Goal: Task Accomplishment & Management: Manage account settings

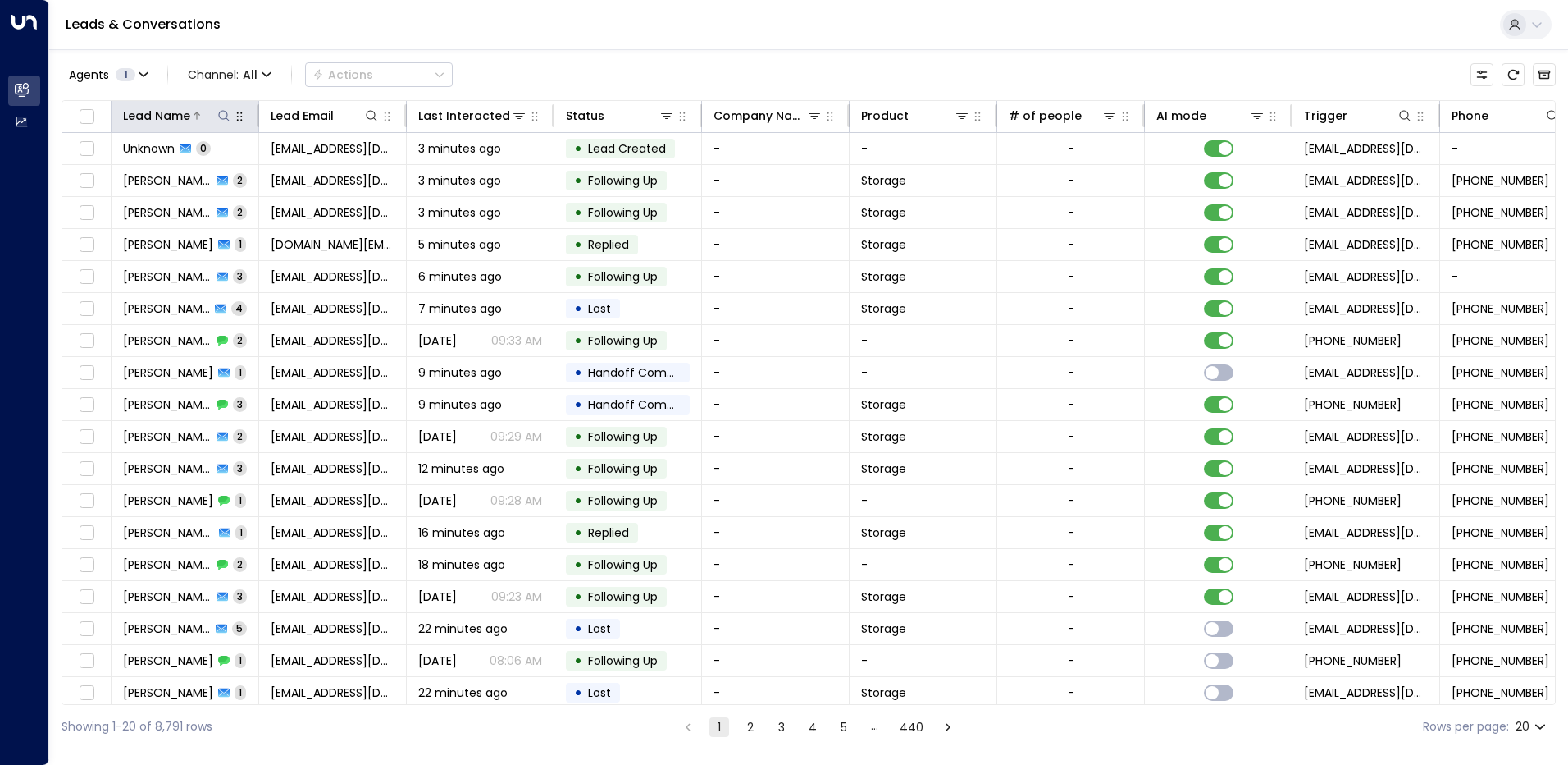
click at [219, 117] on icon at bounding box center [223, 115] width 11 height 11
click at [160, 177] on input "text" at bounding box center [224, 175] width 226 height 31
type input "*****"
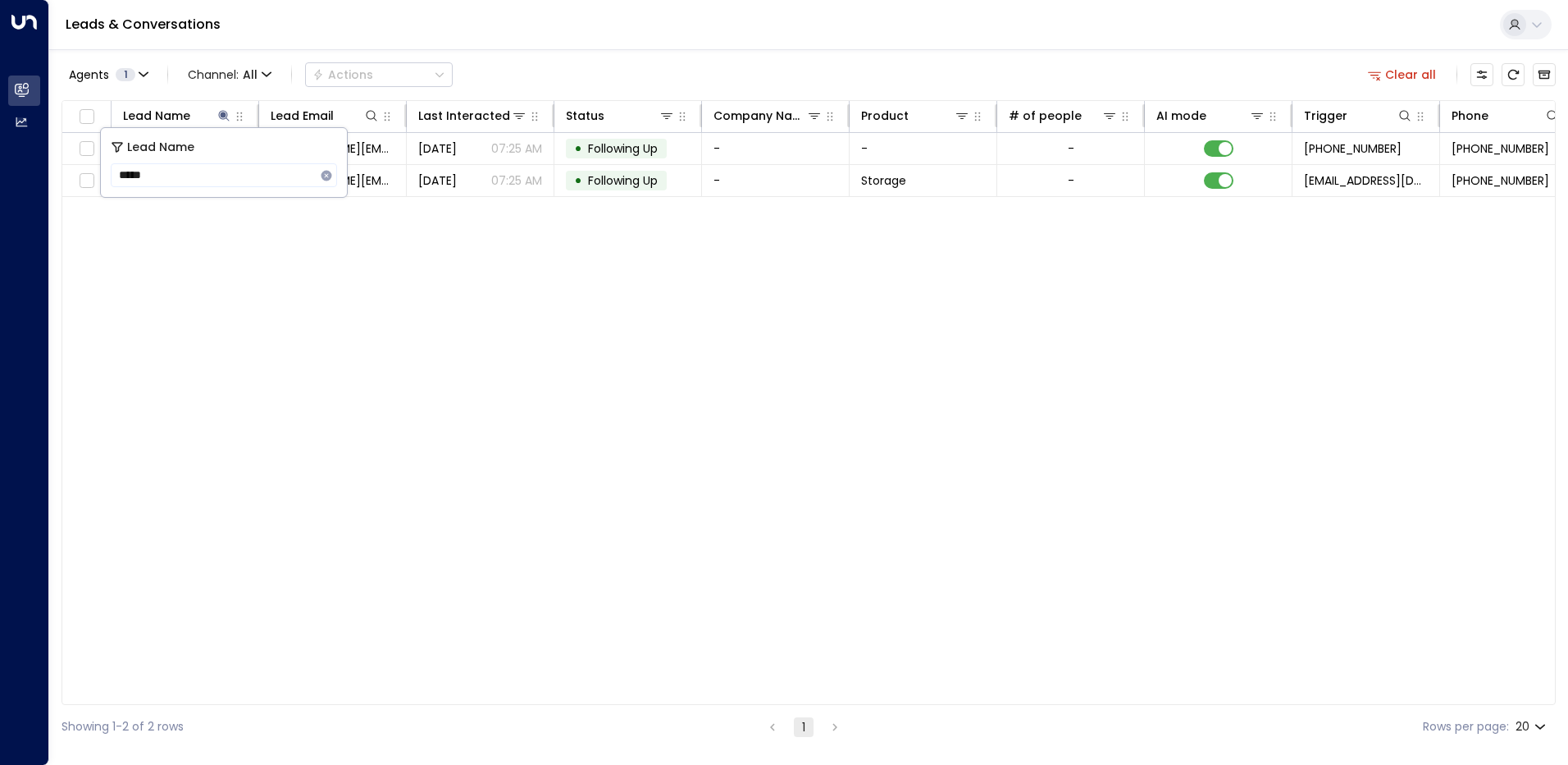
click at [341, 142] on div "Lead Name ***** ​" at bounding box center [224, 162] width 246 height 69
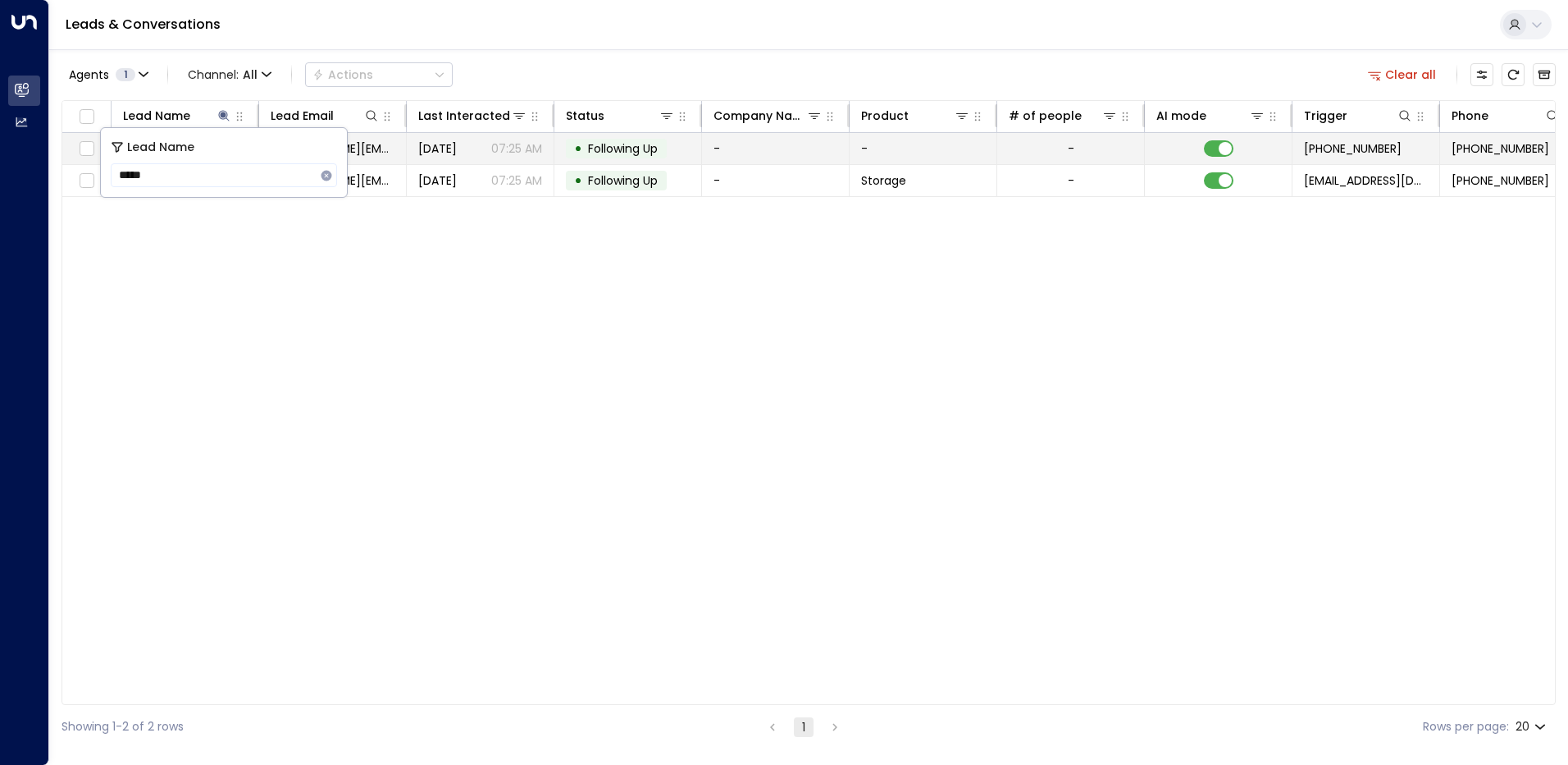
click at [359, 143] on span "ivan.arvay@yahoo.co.uk" at bounding box center [332, 148] width 123 height 17
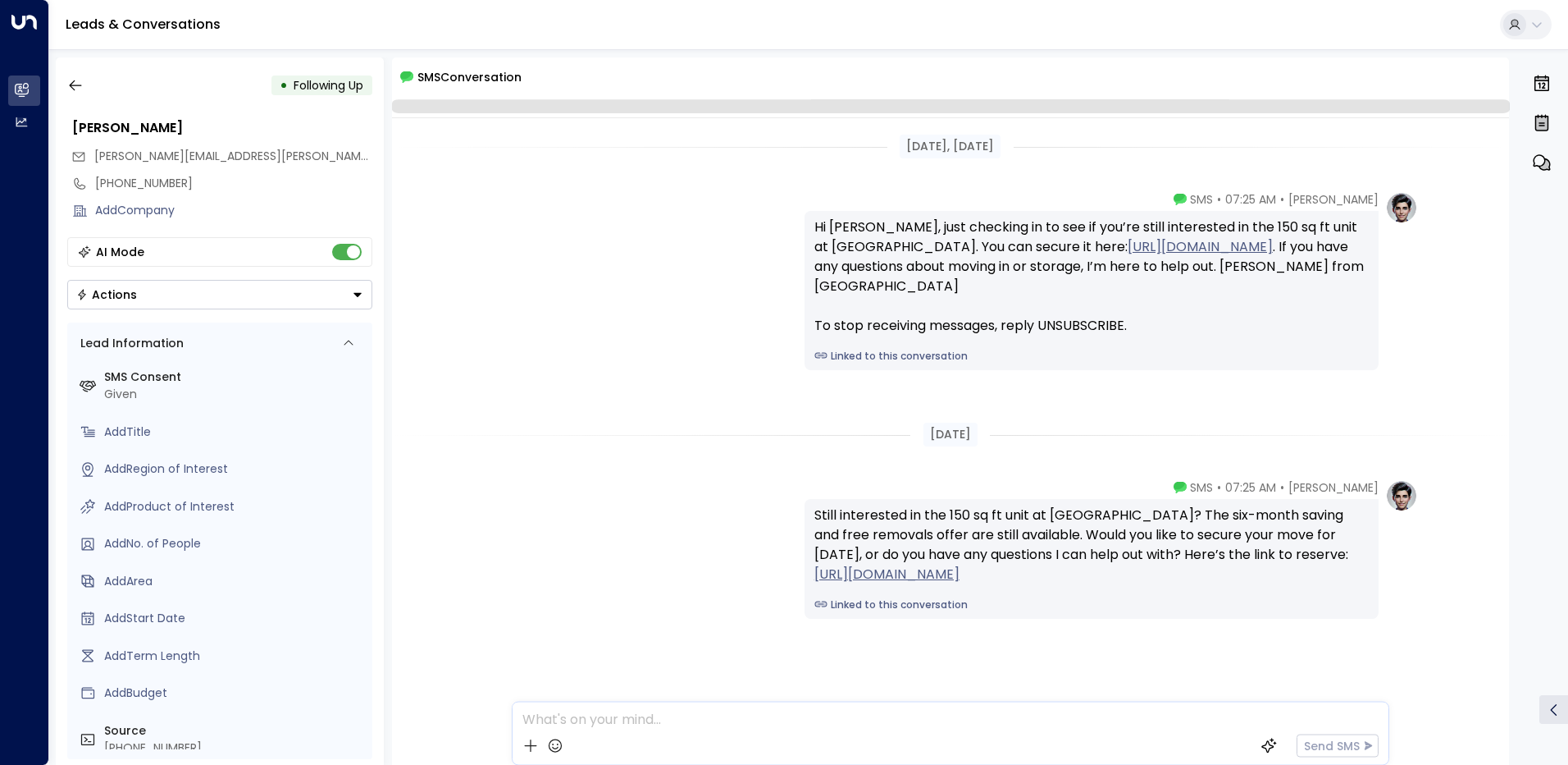
scroll to position [18, 0]
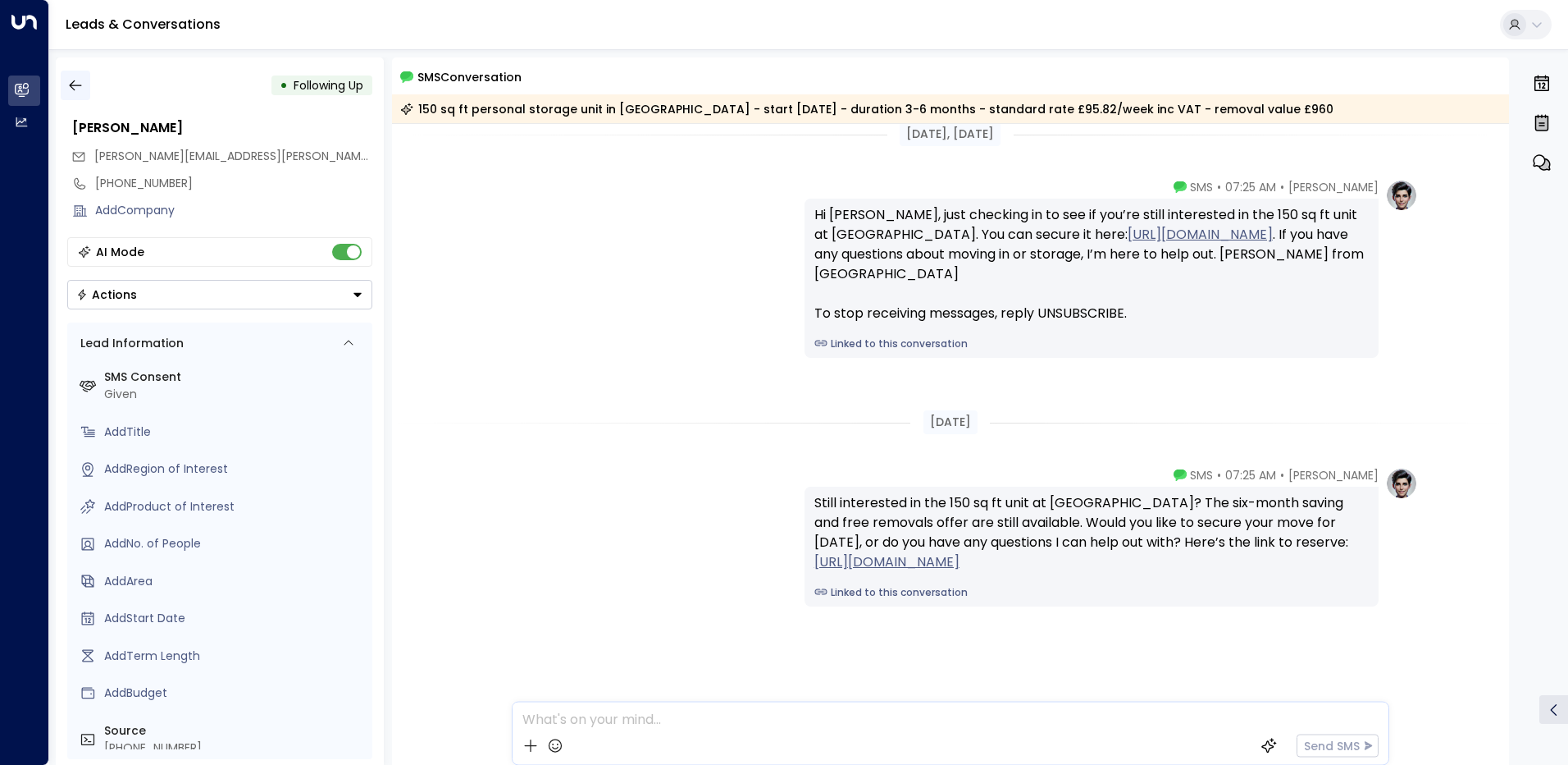
click at [77, 83] on icon "button" at bounding box center [75, 85] width 17 height 17
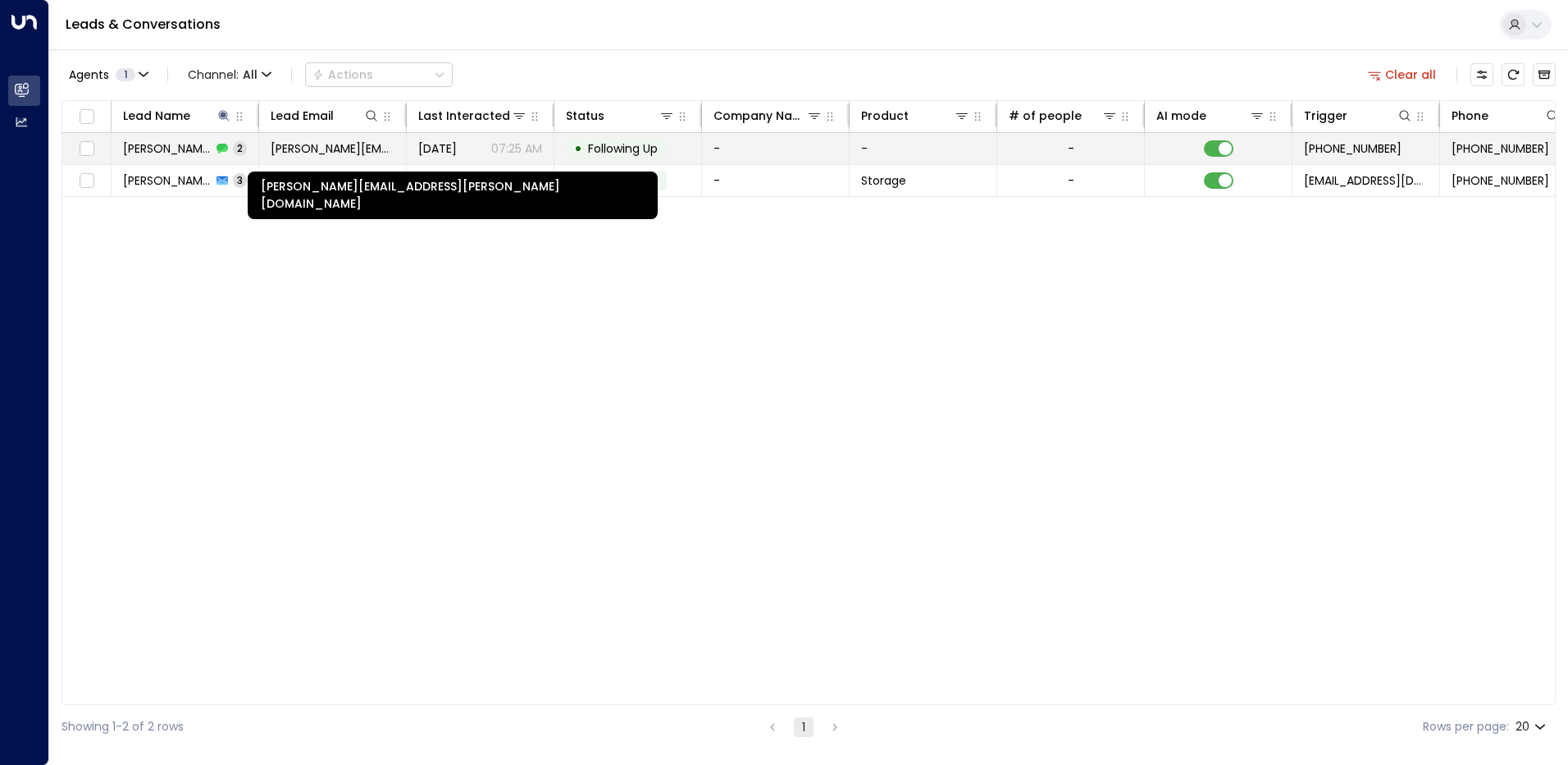
click at [289, 148] on span "ivan.arvay@yahoo.co.uk" at bounding box center [332, 148] width 123 height 17
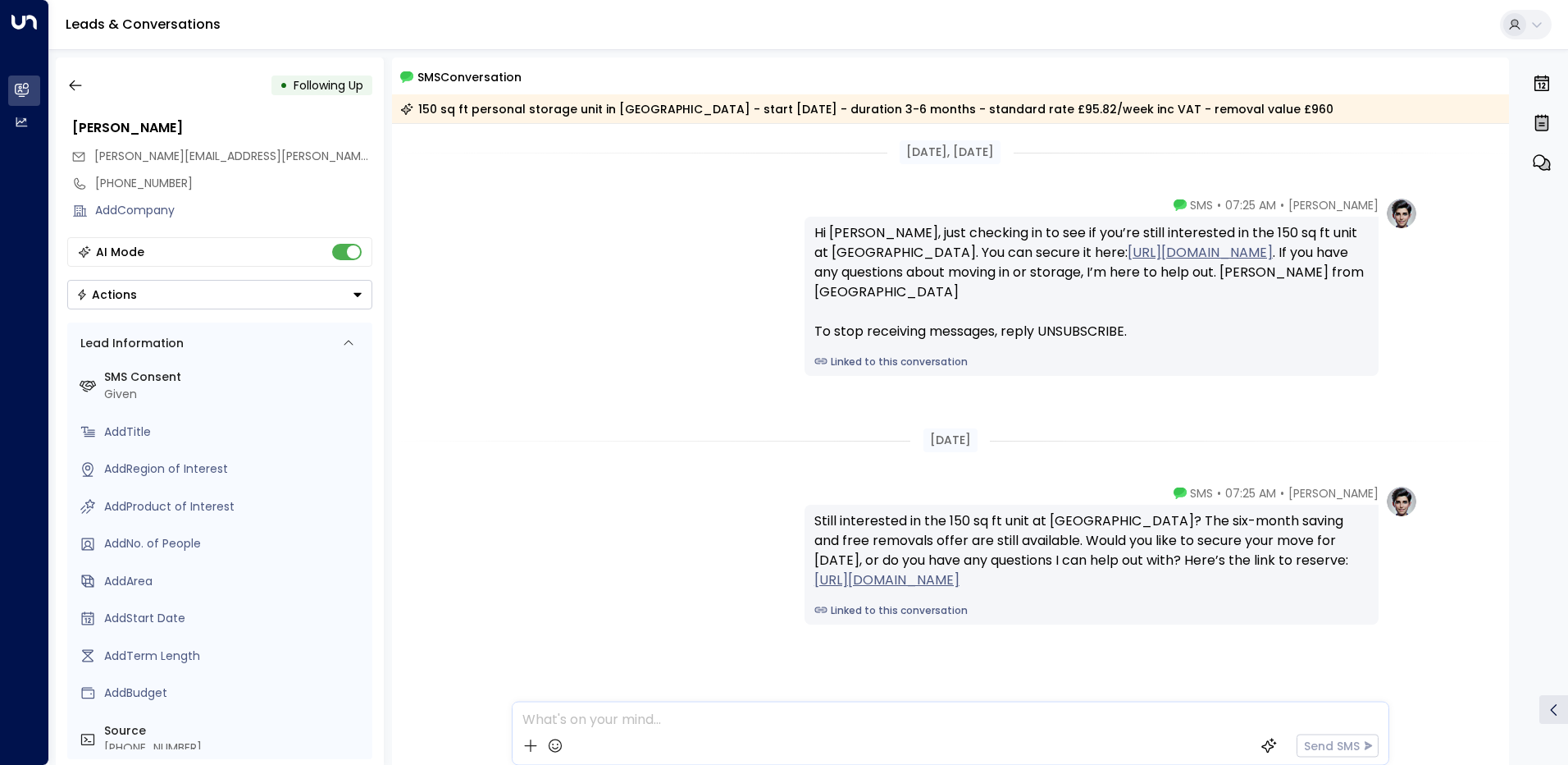
scroll to position [24, 0]
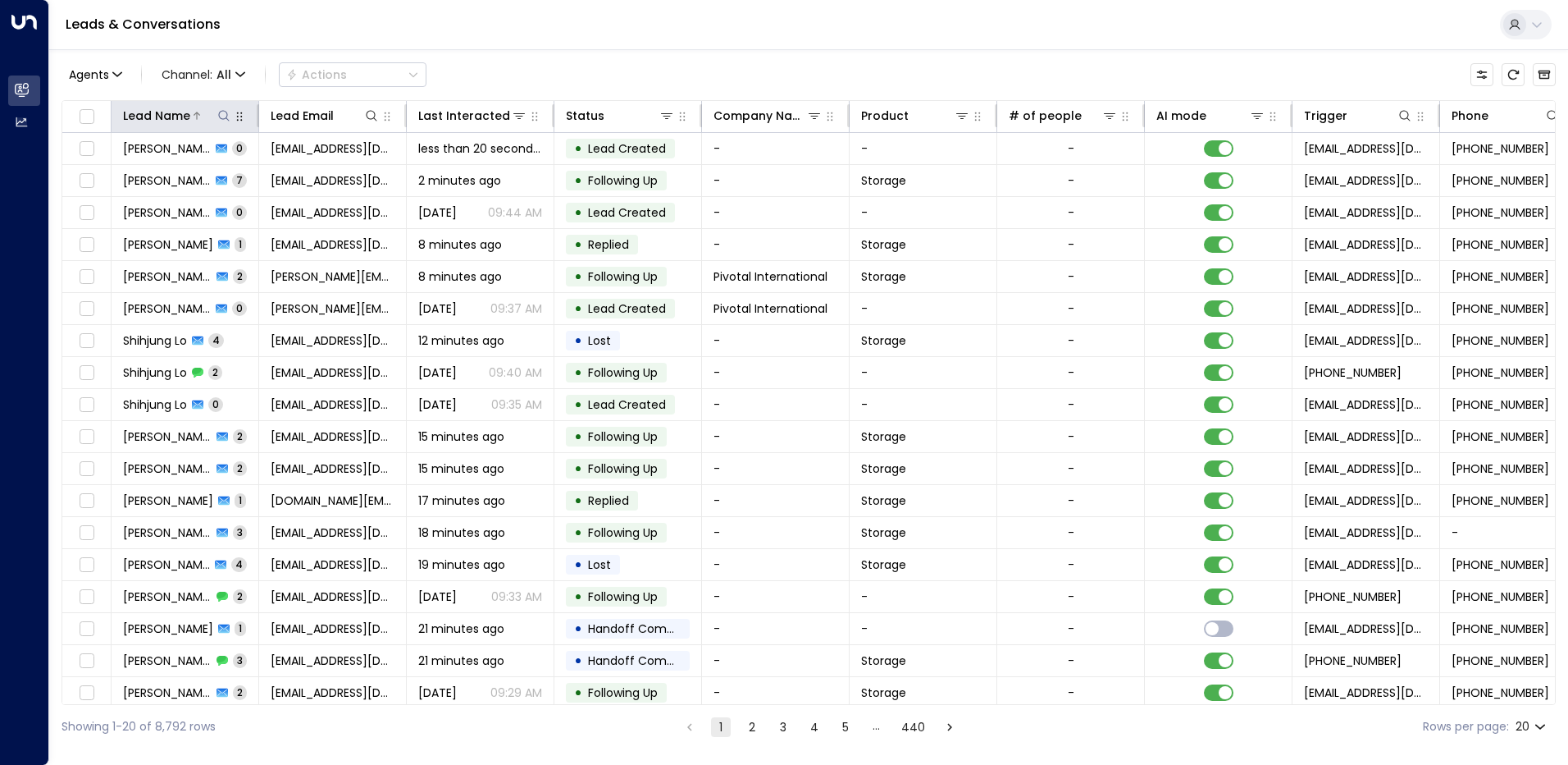
click at [220, 113] on icon at bounding box center [223, 115] width 11 height 11
click at [177, 177] on input "text" at bounding box center [224, 175] width 226 height 31
type input "*****"
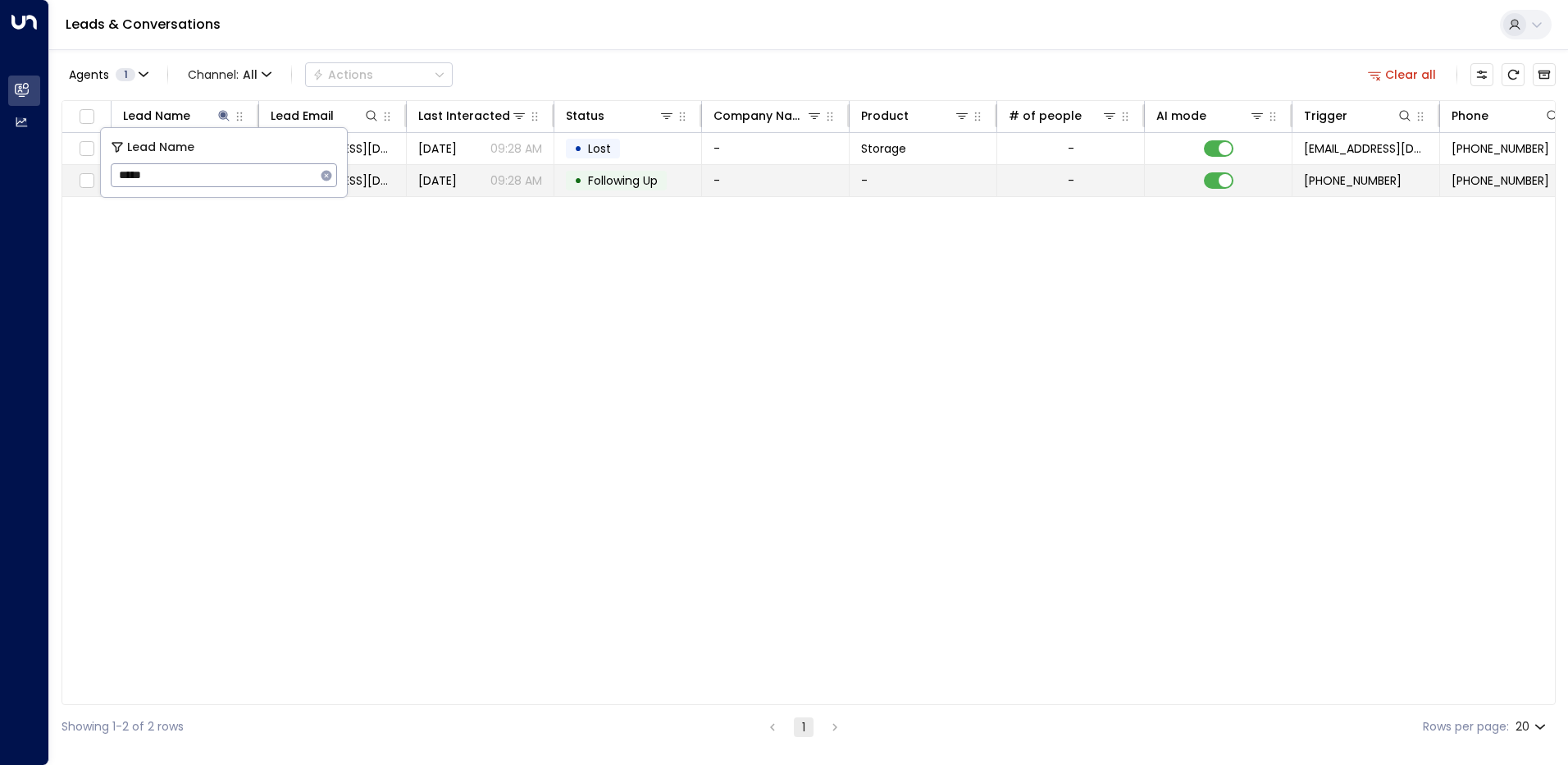
click at [384, 196] on td "[EMAIL_ADDRESS][DOMAIN_NAME]" at bounding box center [333, 181] width 147 height 31
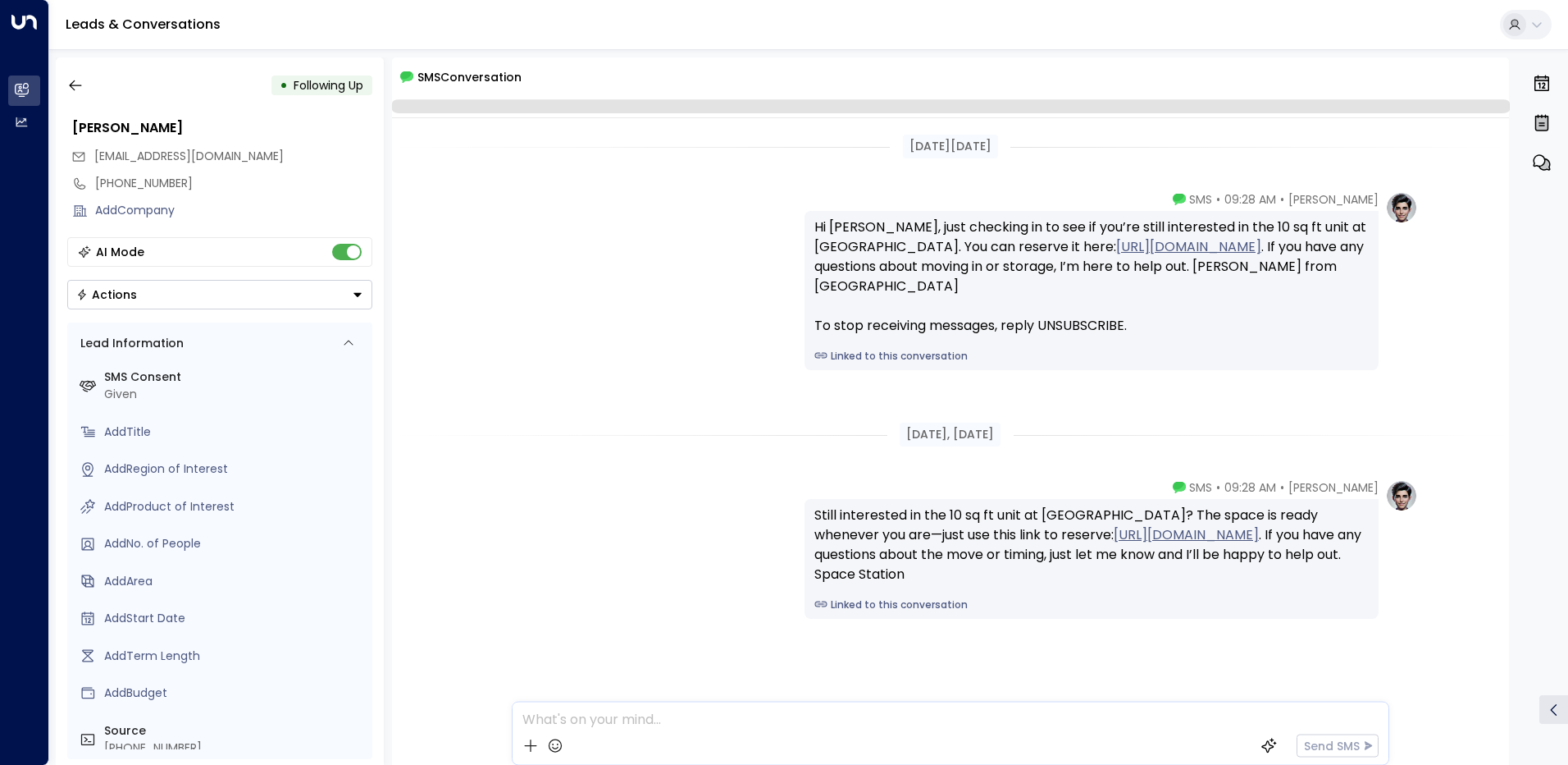
scroll to position [38, 0]
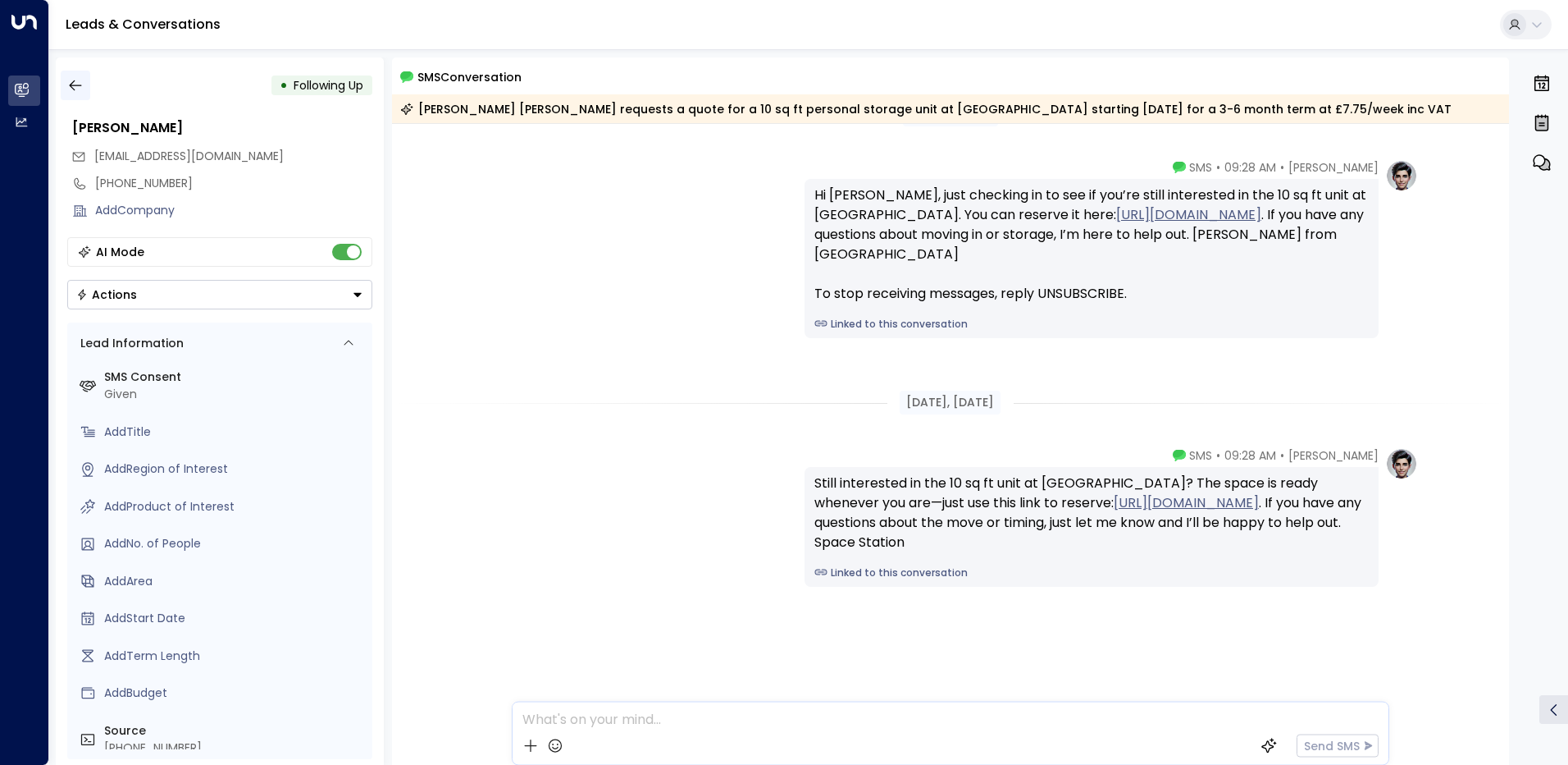
click at [82, 90] on icon "button" at bounding box center [75, 85] width 17 height 17
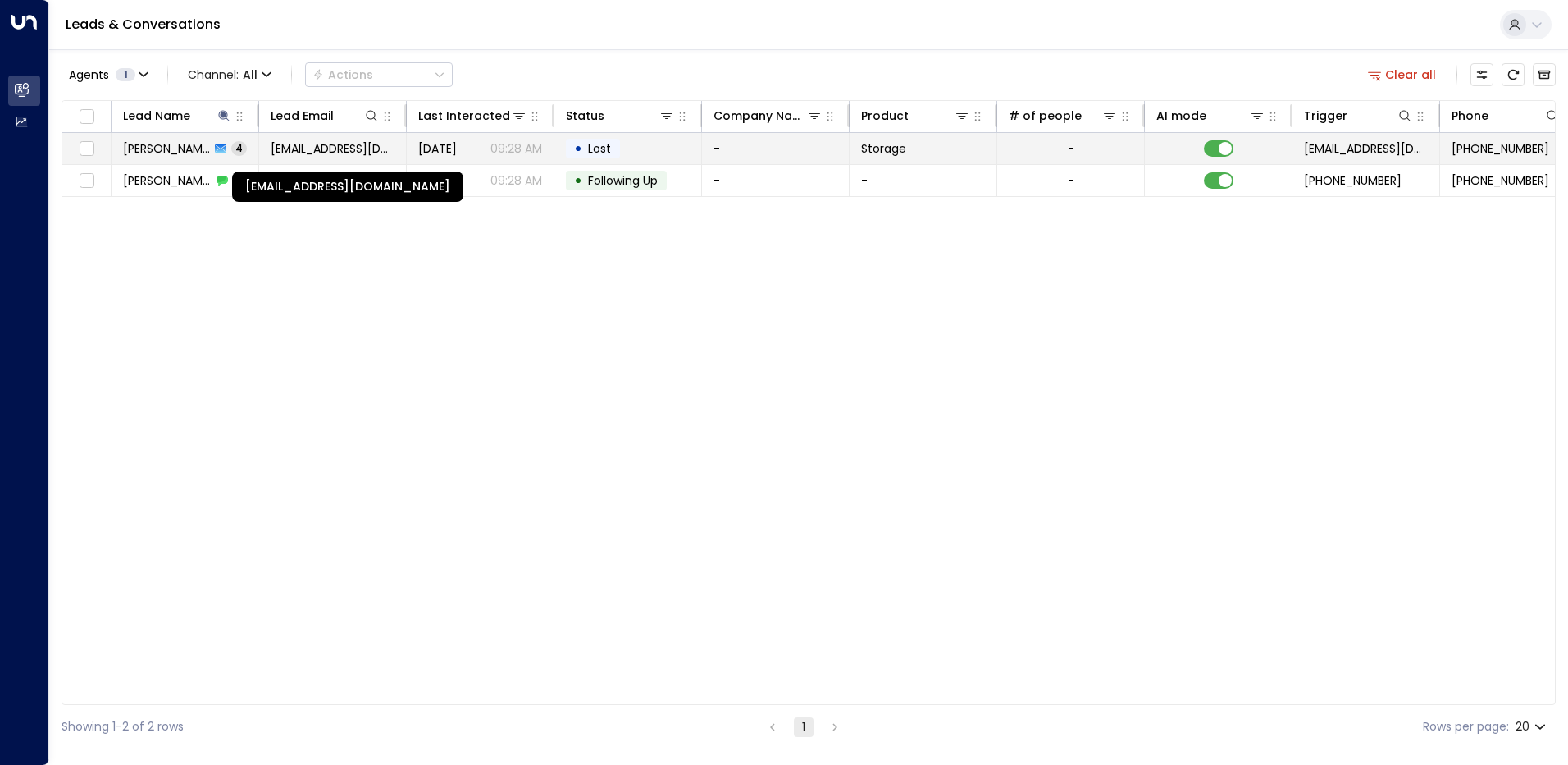
click at [347, 141] on span "[EMAIL_ADDRESS][DOMAIN_NAME]" at bounding box center [332, 148] width 123 height 17
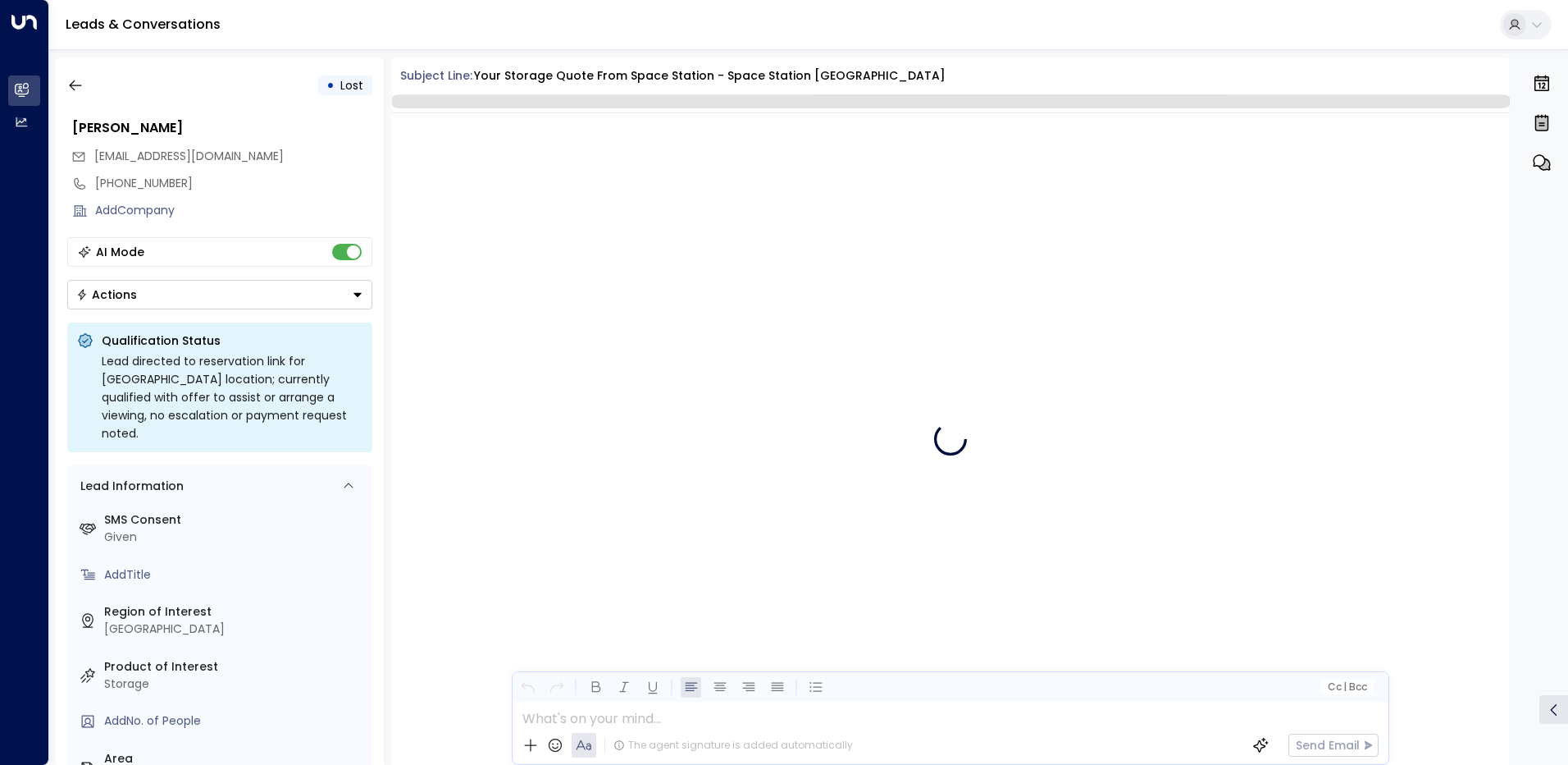
scroll to position [3288, 0]
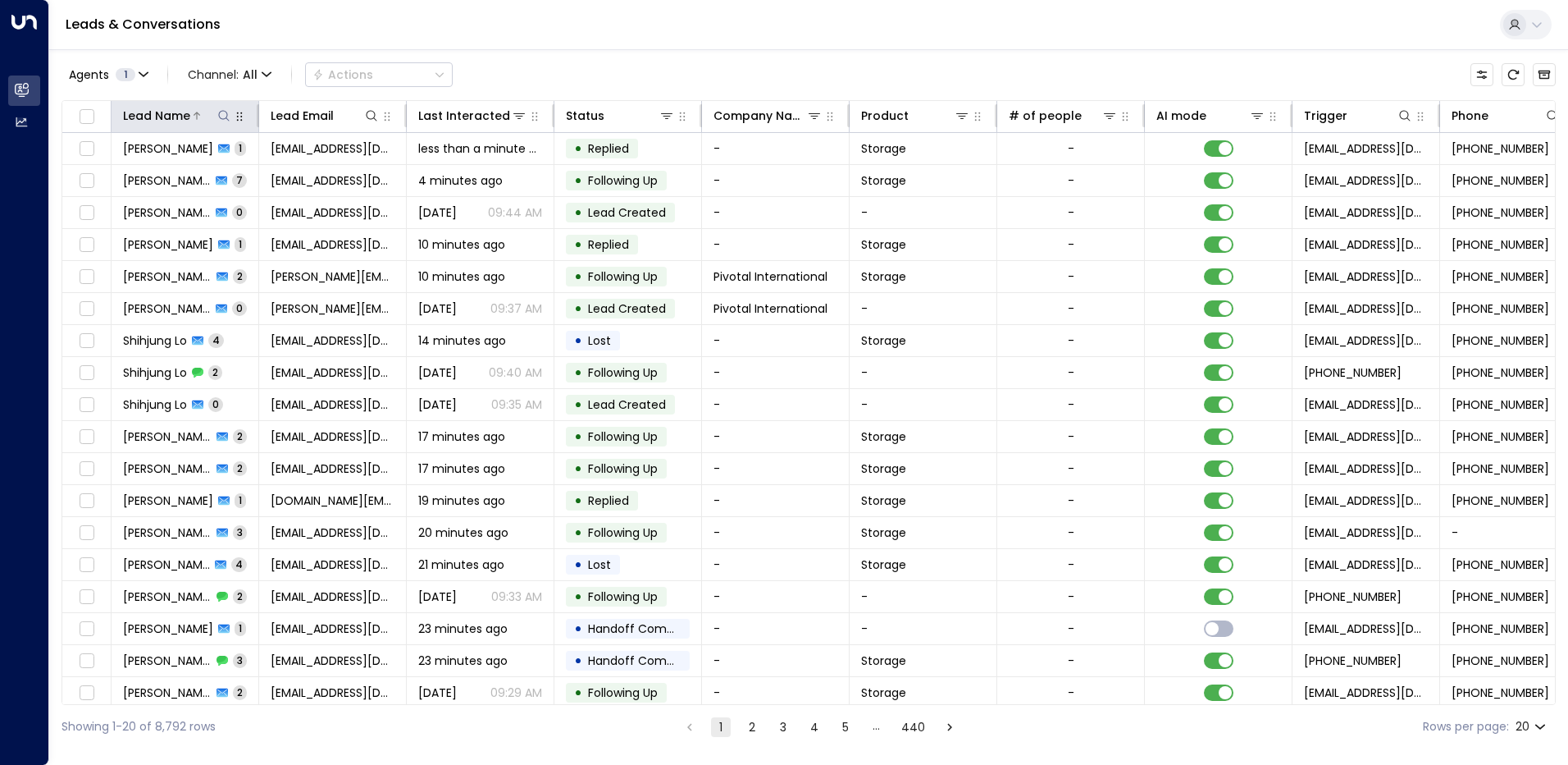
click at [225, 121] on icon at bounding box center [224, 116] width 13 height 13
click at [189, 175] on input "text" at bounding box center [224, 175] width 226 height 31
type input "*****"
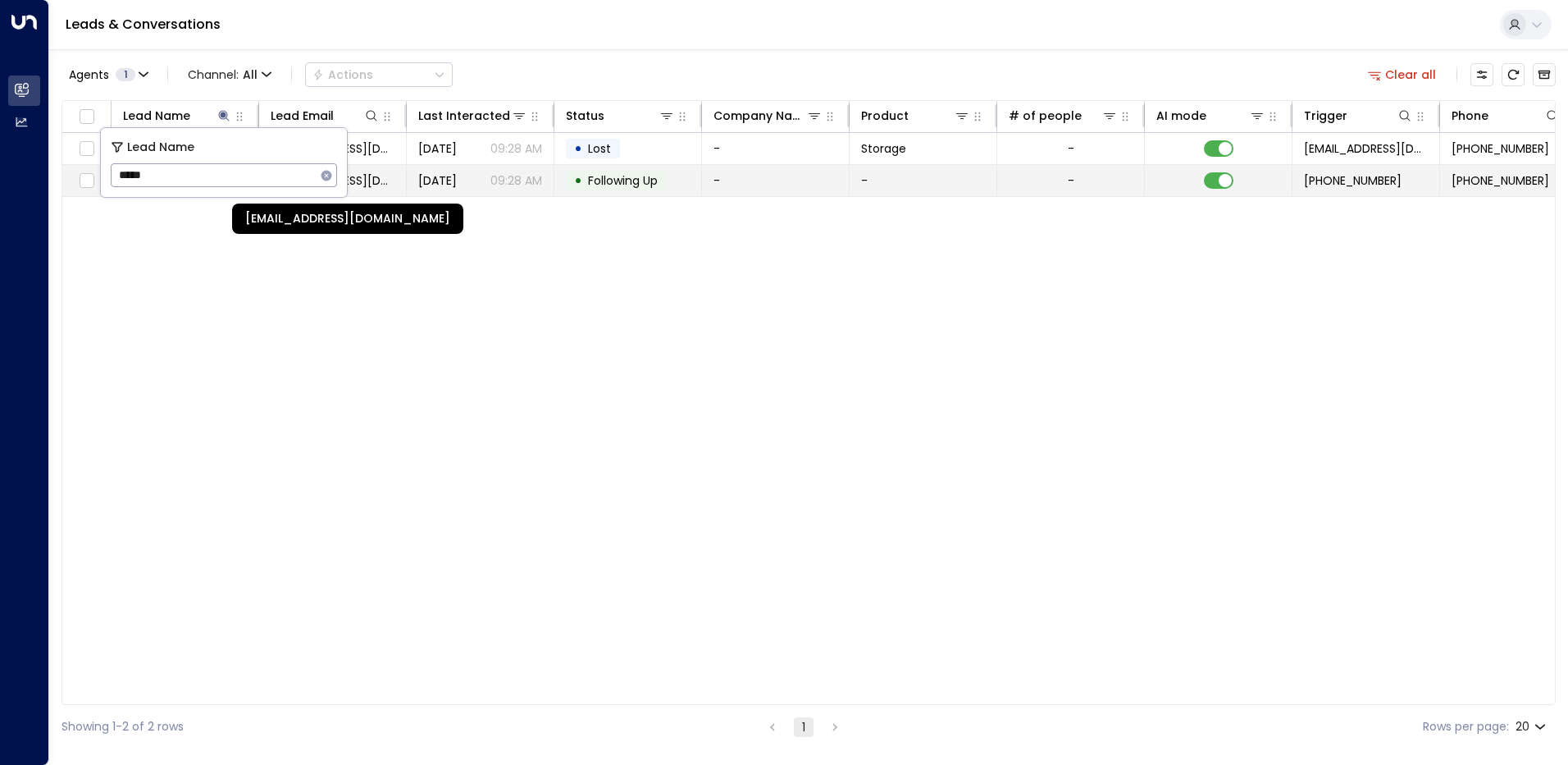
click at [372, 175] on span "[EMAIL_ADDRESS][DOMAIN_NAME]" at bounding box center [332, 181] width 123 height 17
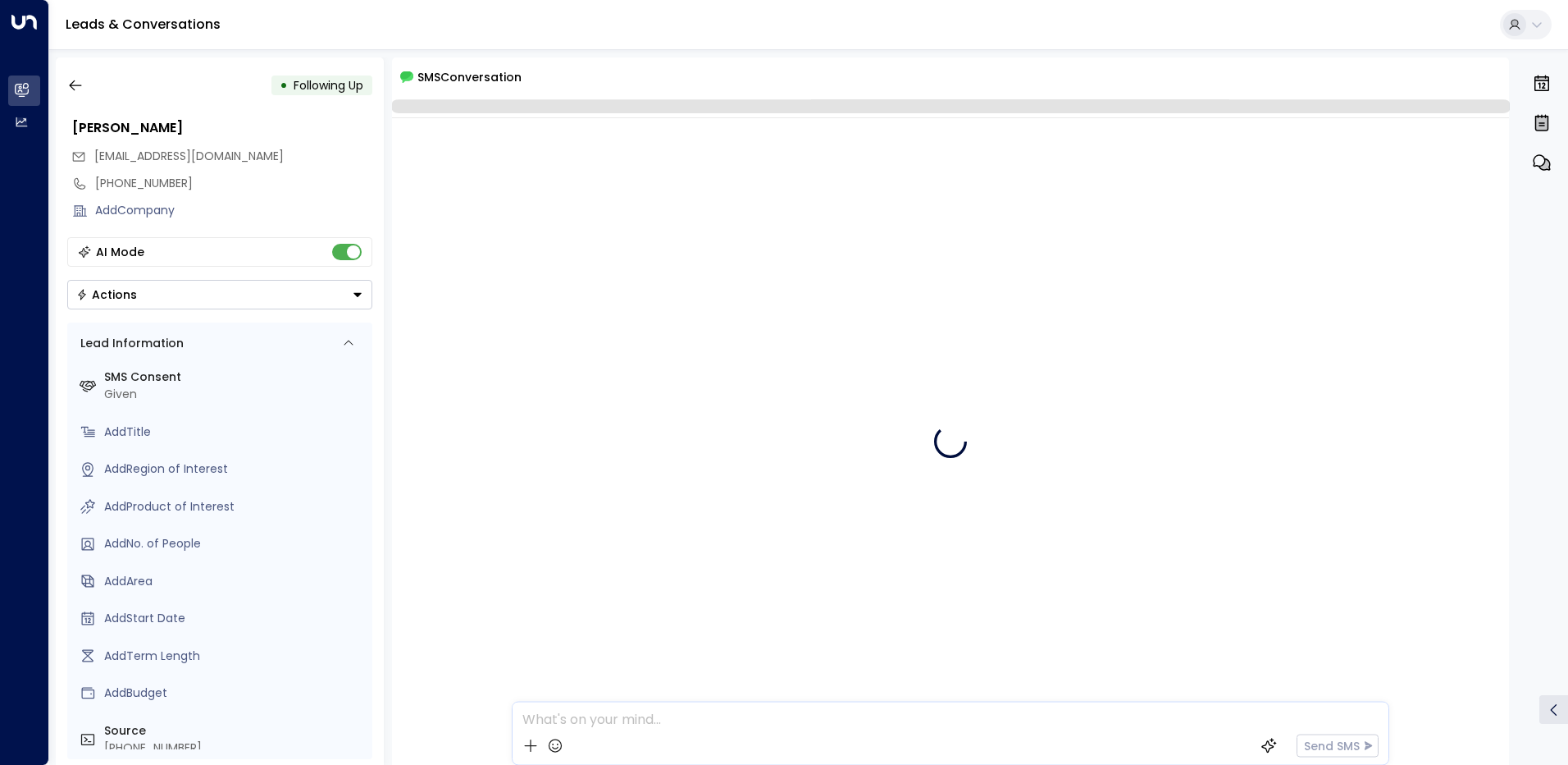
scroll to position [38, 0]
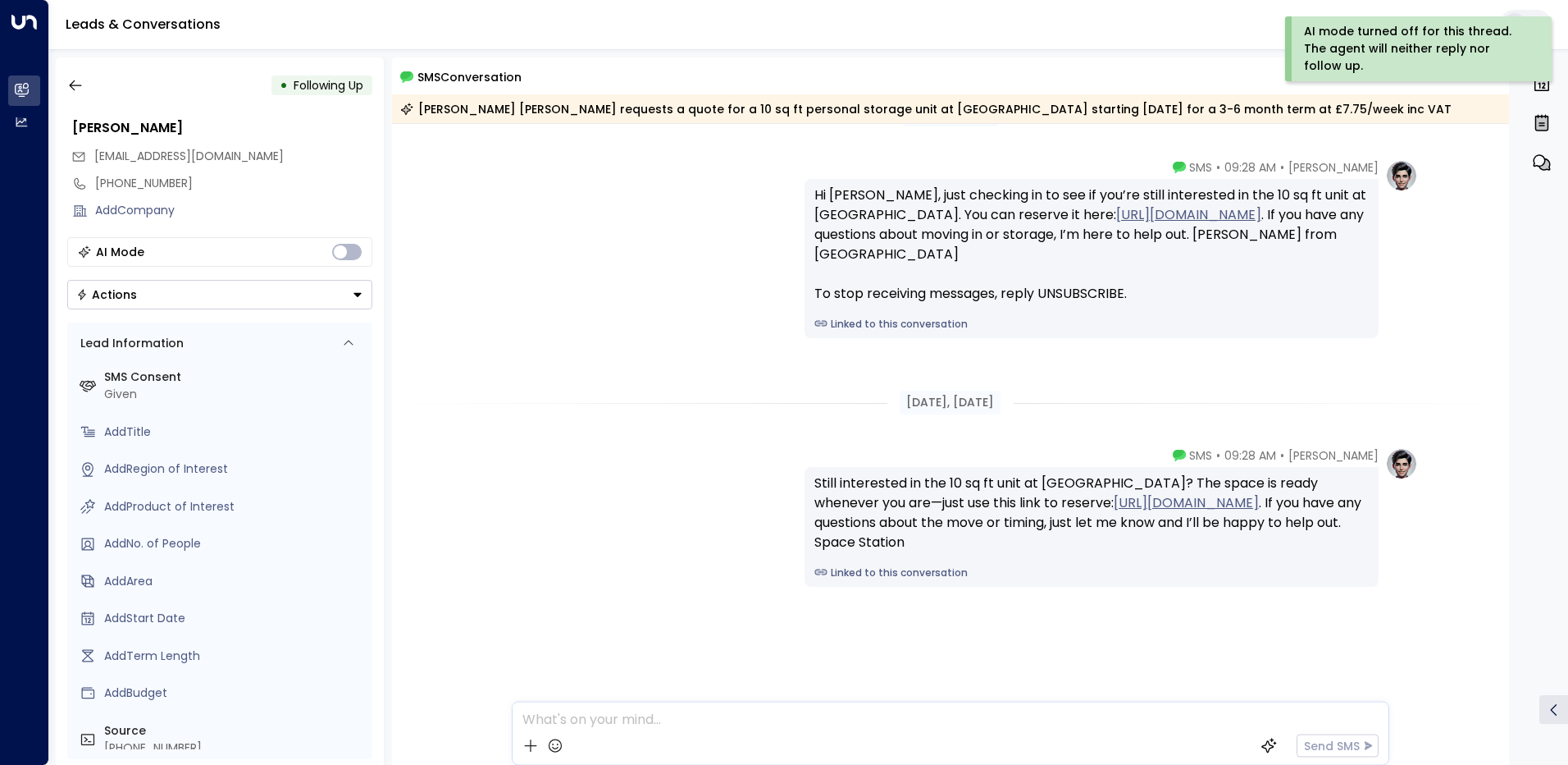
click at [352, 290] on icon "Button group with a nested menu" at bounding box center [358, 294] width 12 height 12
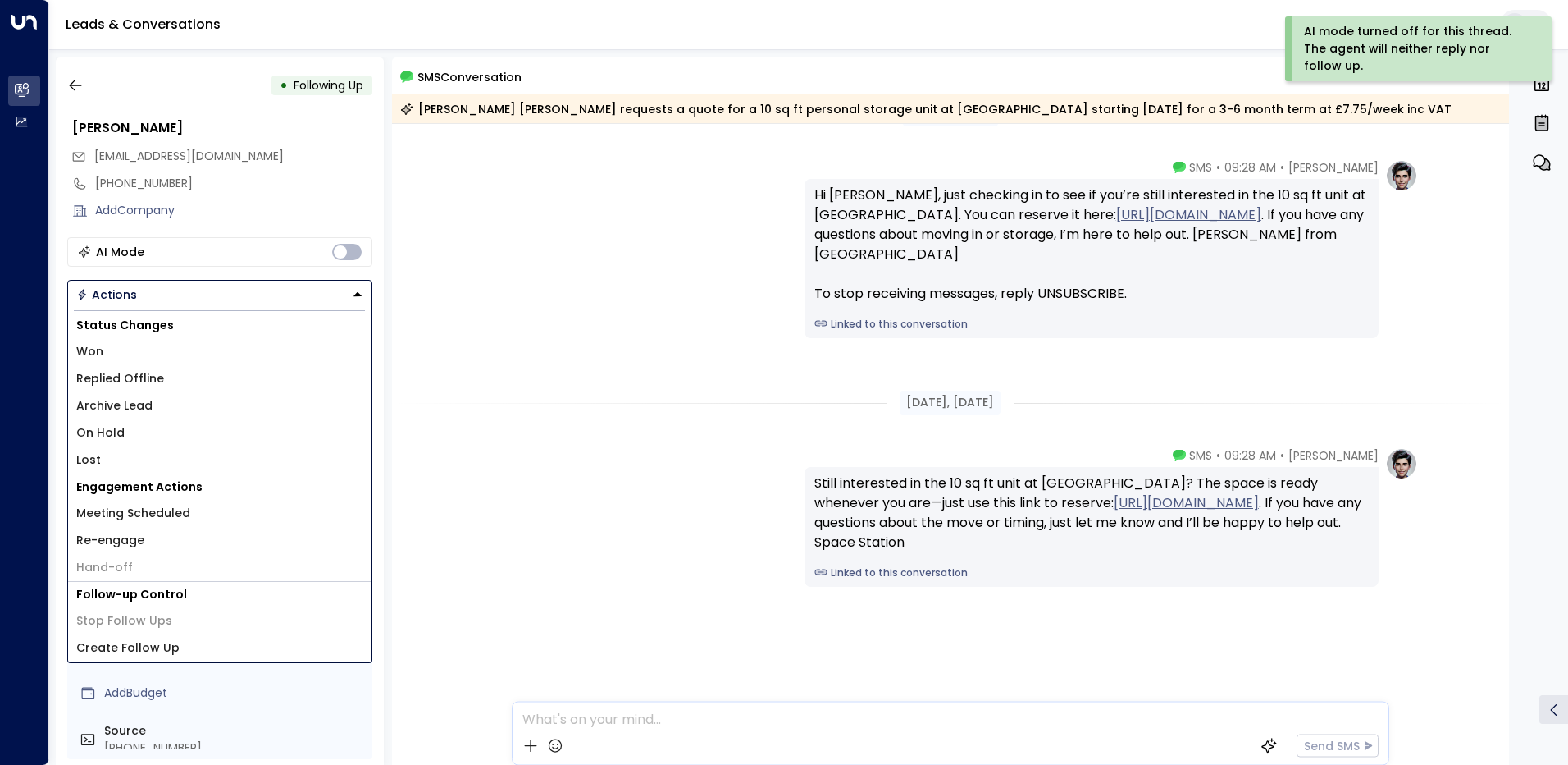
click at [97, 458] on span "Lost" at bounding box center [89, 459] width 25 height 17
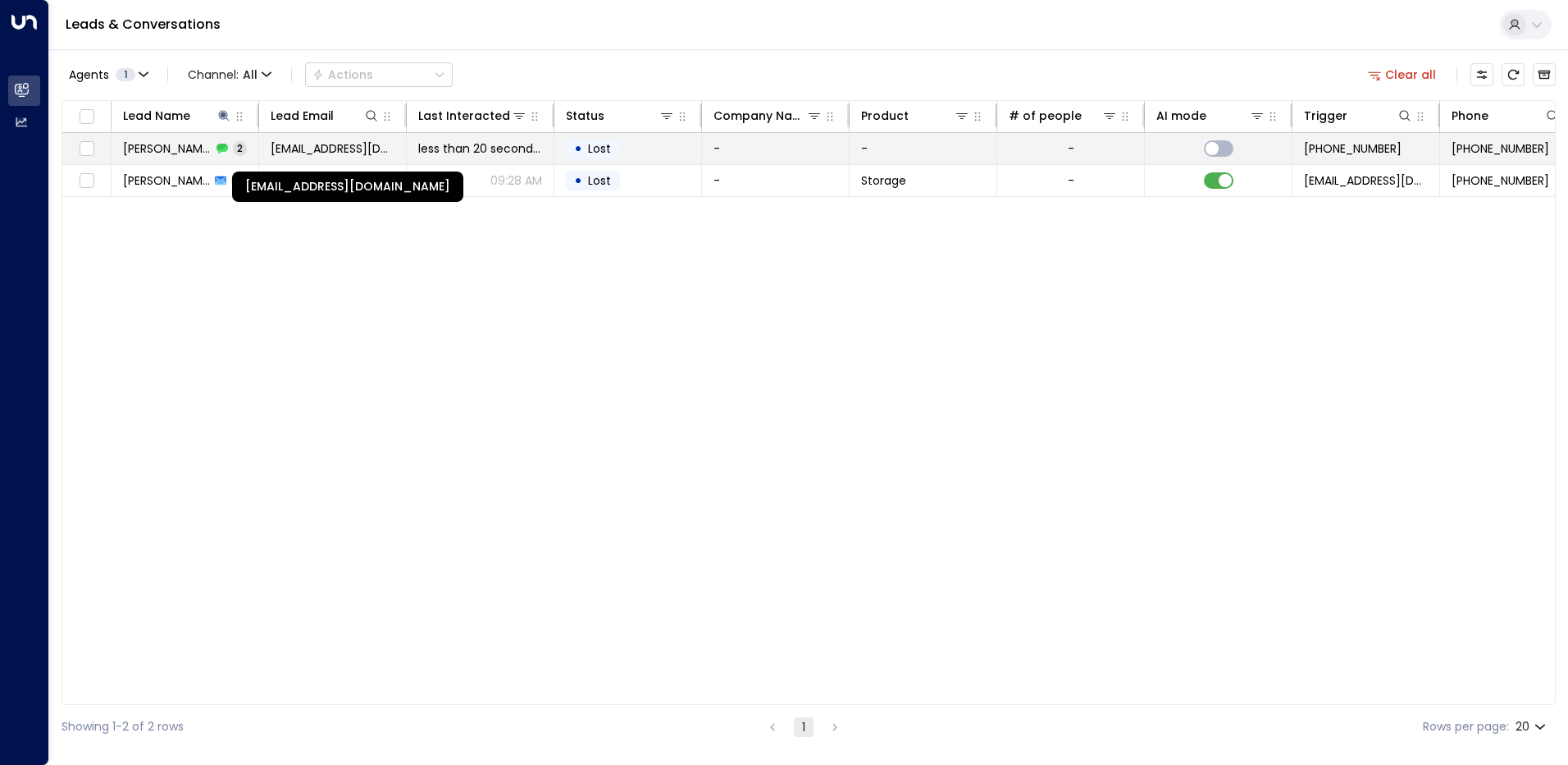
click at [301, 148] on span "[EMAIL_ADDRESS][DOMAIN_NAME]" at bounding box center [332, 148] width 123 height 17
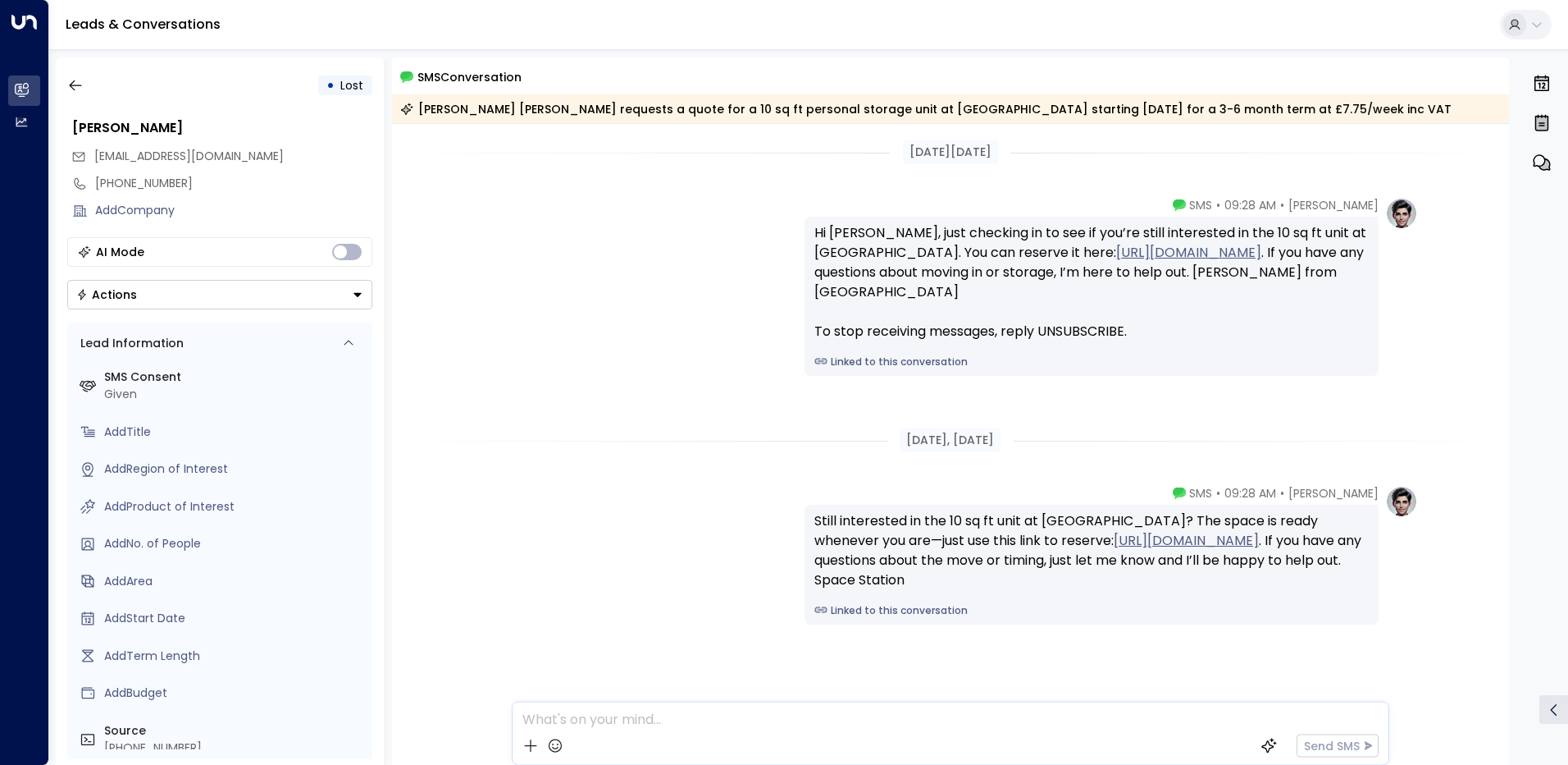
scroll to position [43, 0]
